Goal: Navigation & Orientation: Find specific page/section

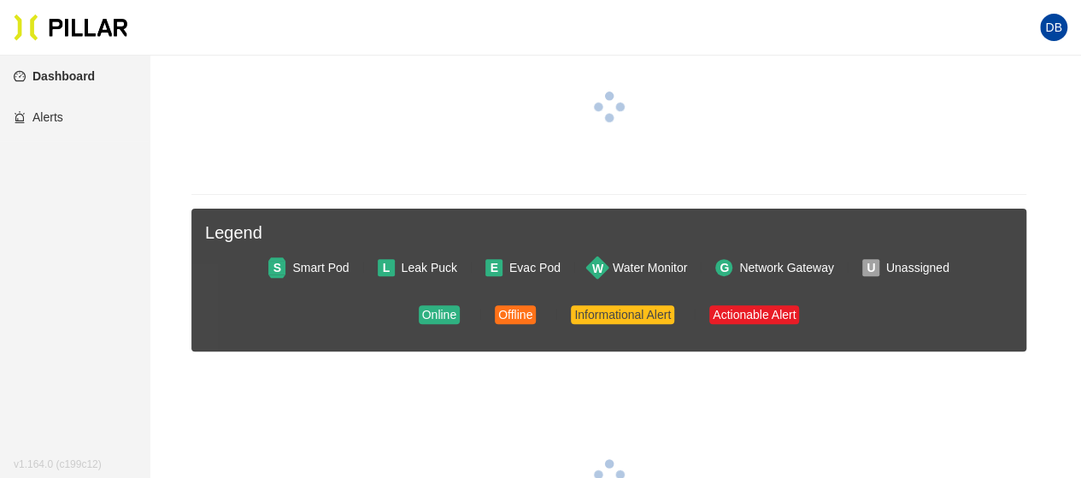
scroll to position [214, 0]
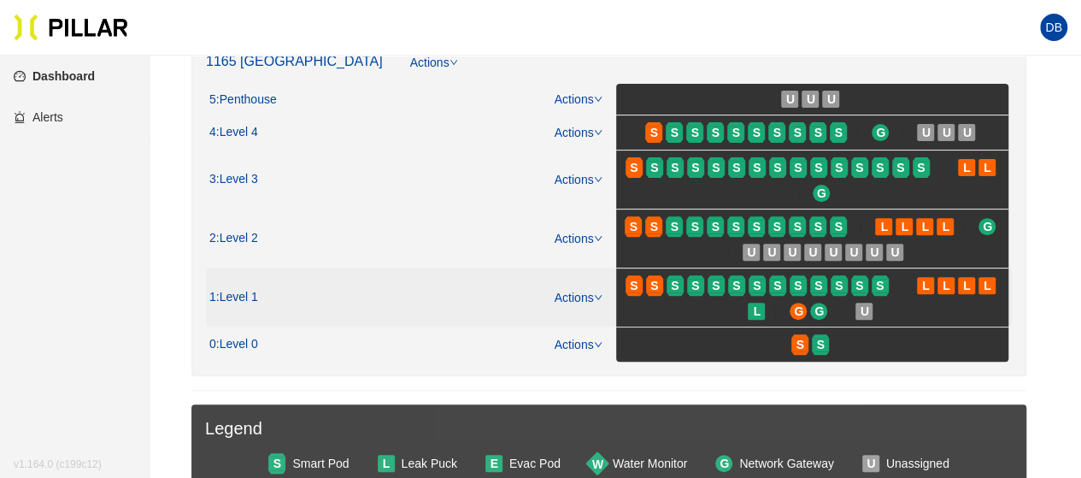
click at [704, 283] on span "S" at bounding box center [697, 285] width 21 height 27
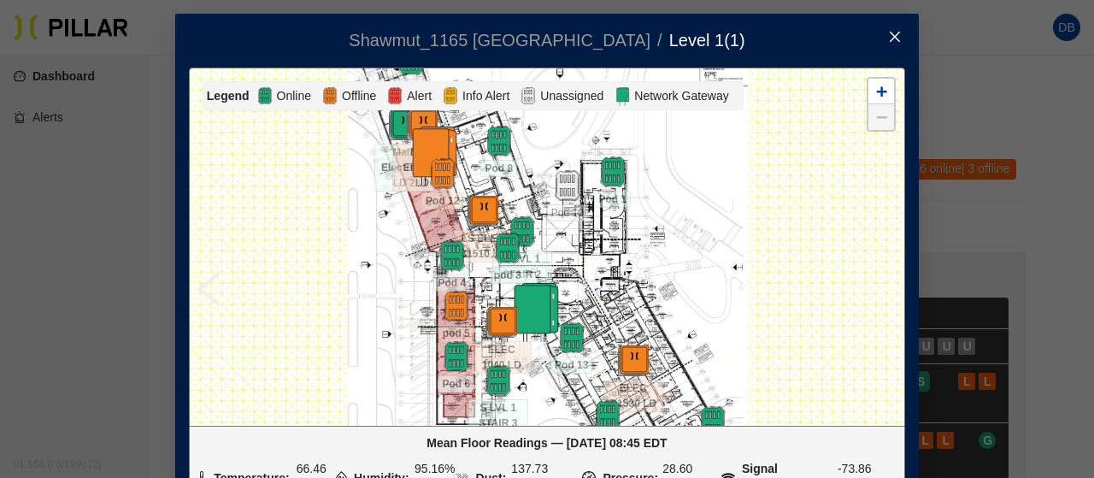
click at [889, 32] on icon "close" at bounding box center [895, 37] width 14 height 14
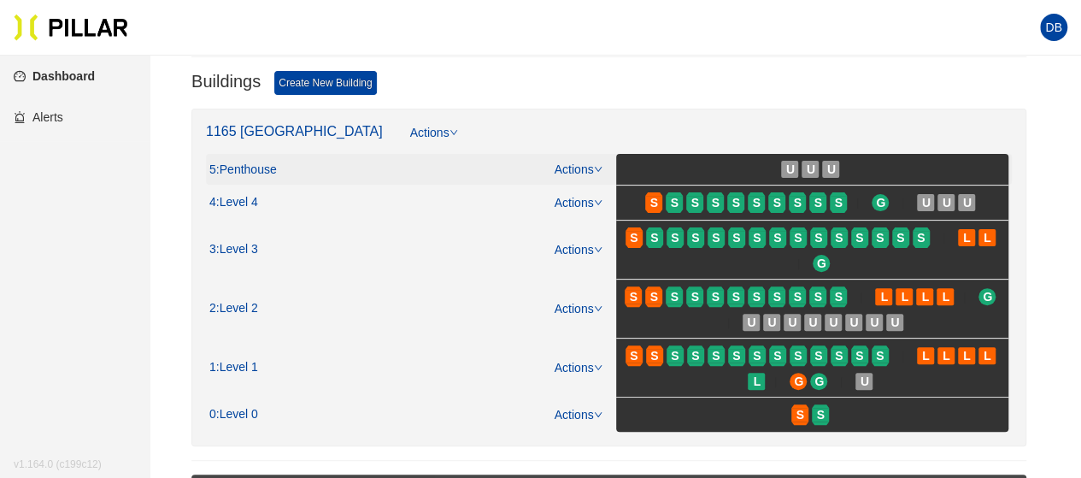
scroll to position [171, 0]
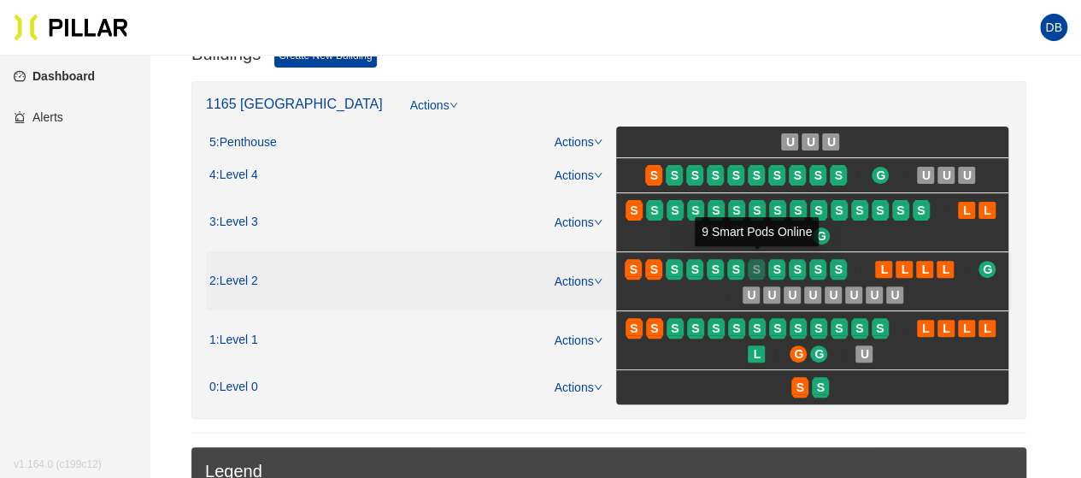
click at [760, 269] on span "S" at bounding box center [757, 269] width 8 height 19
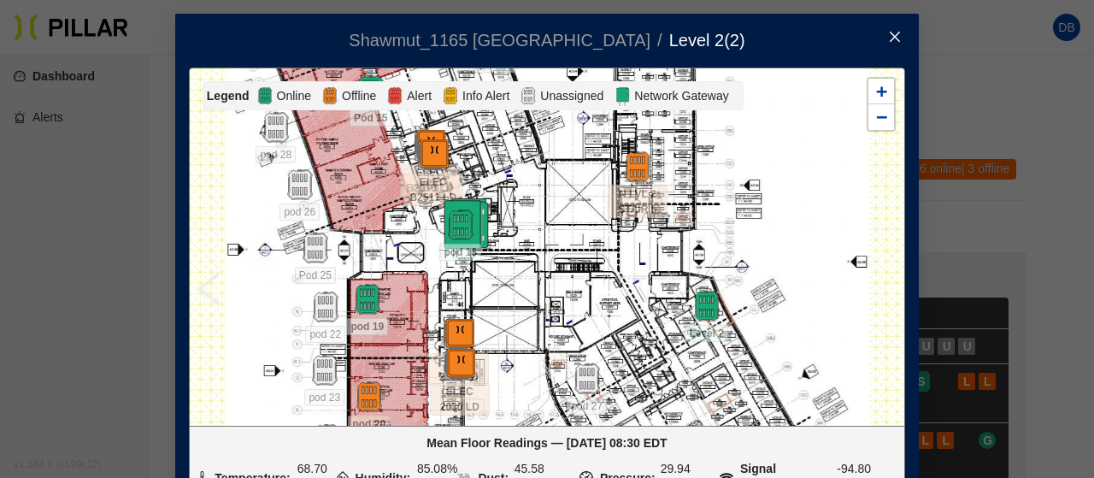
click at [888, 44] on span "Close" at bounding box center [895, 38] width 48 height 48
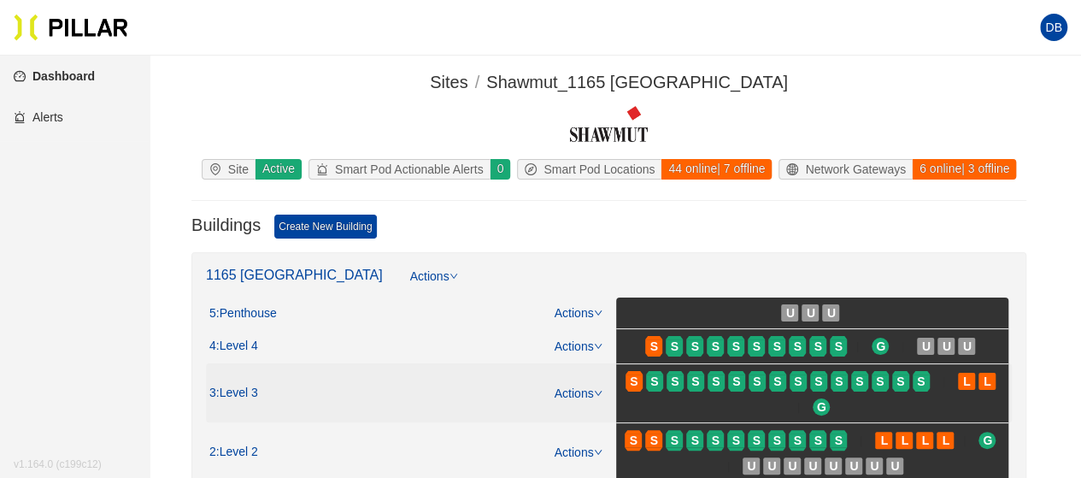
click at [786, 373] on span "S" at bounding box center [779, 381] width 21 height 27
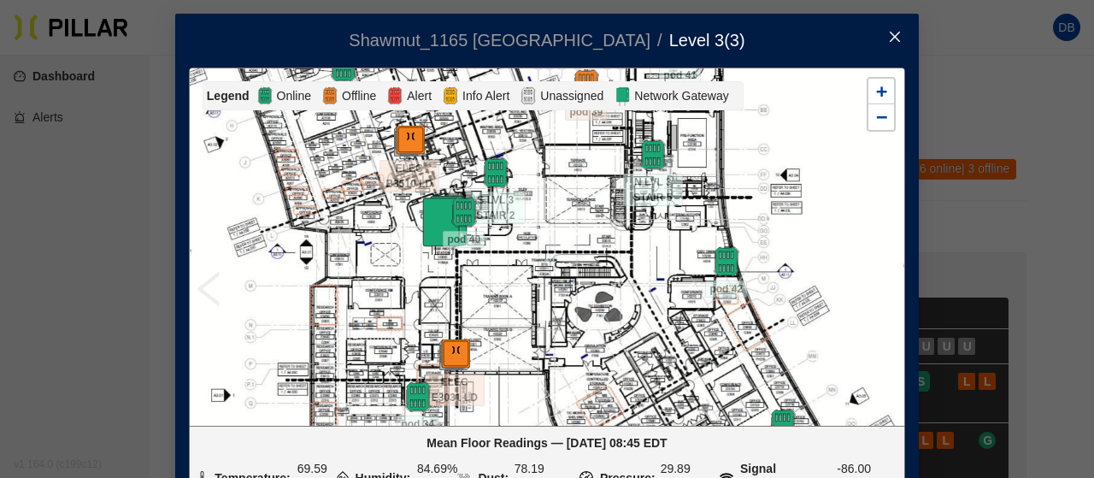
click at [888, 35] on icon "close" at bounding box center [895, 37] width 14 height 14
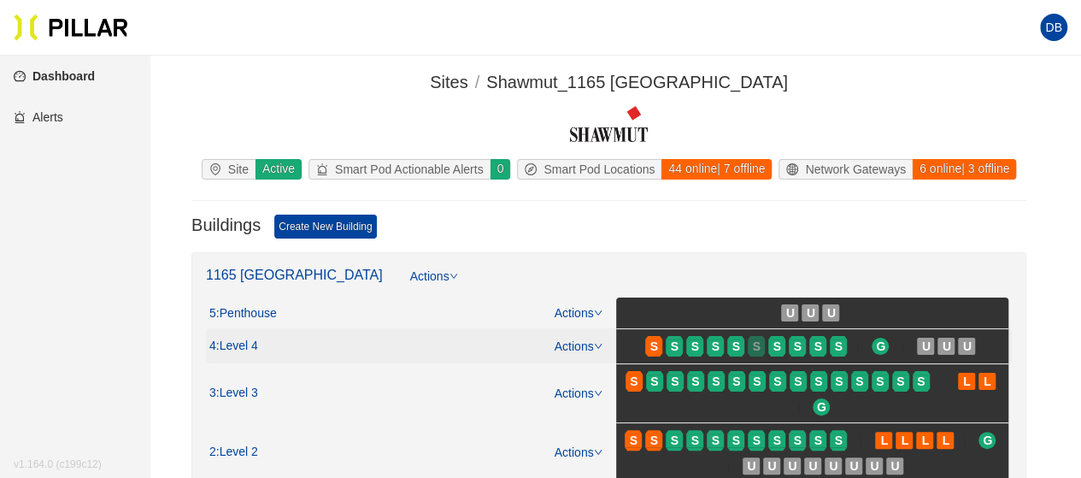
click at [763, 339] on div "S" at bounding box center [756, 346] width 17 height 14
